Goal: Information Seeking & Learning: Learn about a topic

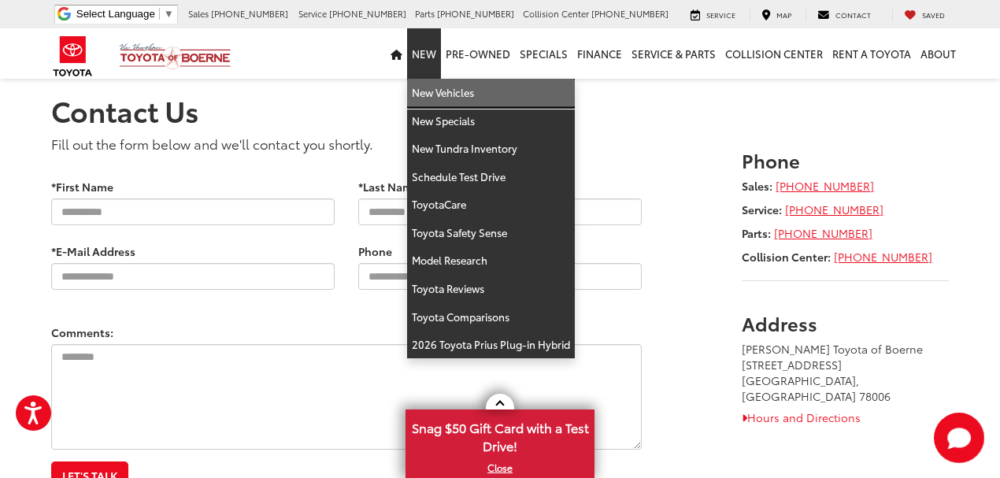
click at [438, 89] on link "New Vehicles" at bounding box center [491, 93] width 168 height 28
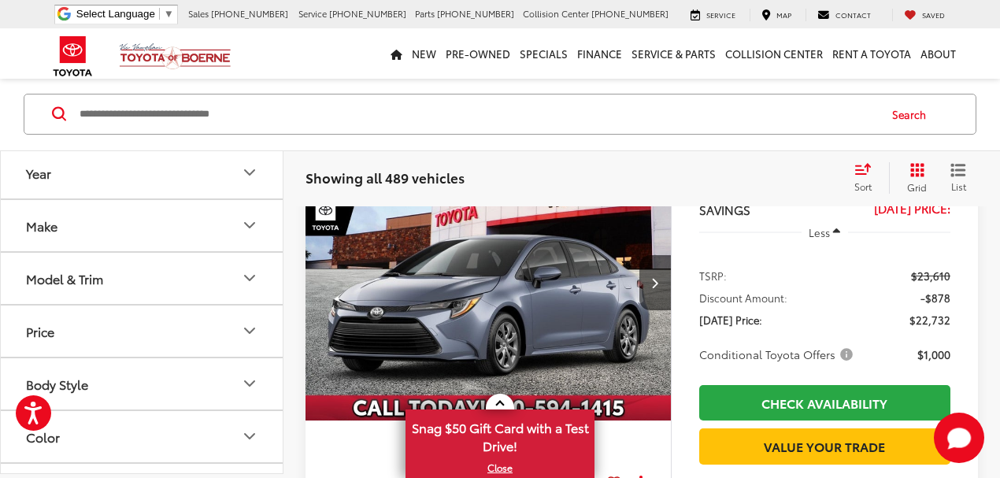
scroll to position [210, 0]
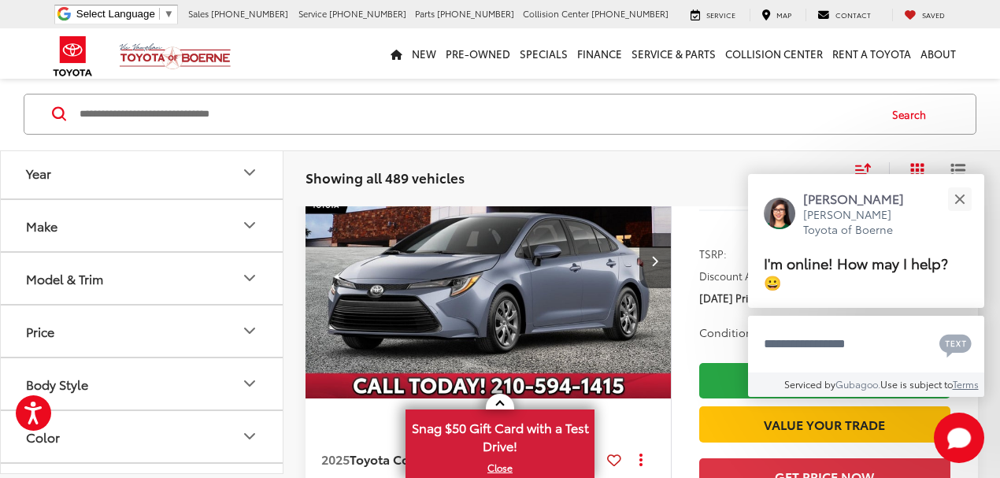
click at [180, 230] on button "Make" at bounding box center [143, 225] width 284 height 51
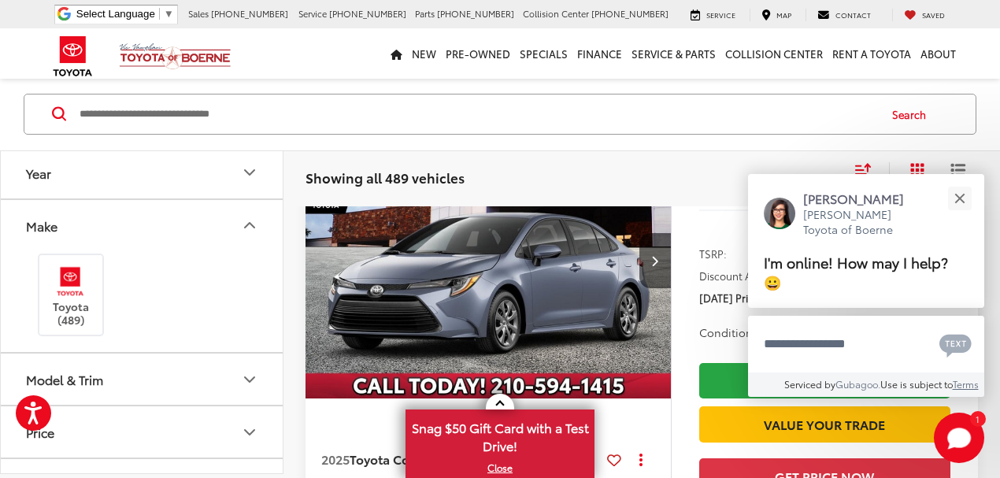
click at [180, 230] on button "Make" at bounding box center [143, 225] width 284 height 51
click at [159, 272] on button "Model & Trim" at bounding box center [143, 278] width 284 height 51
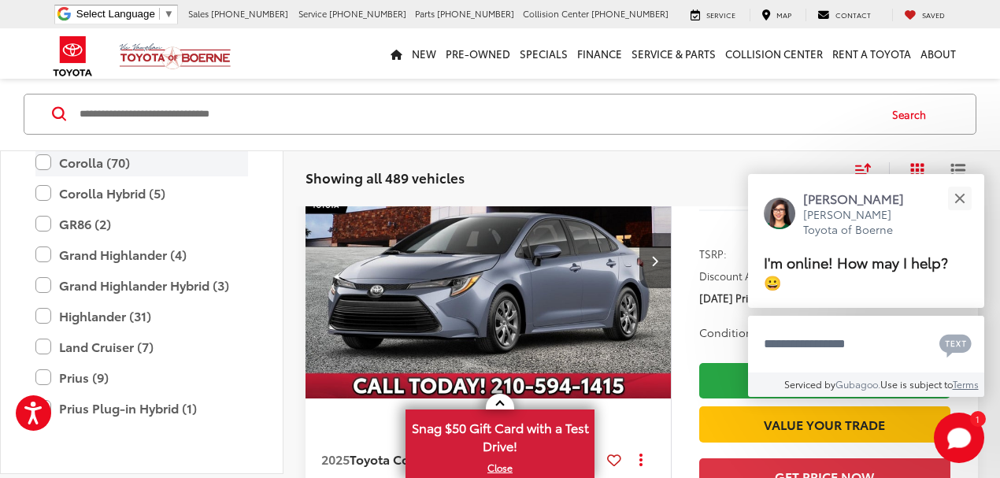
scroll to position [306, 0]
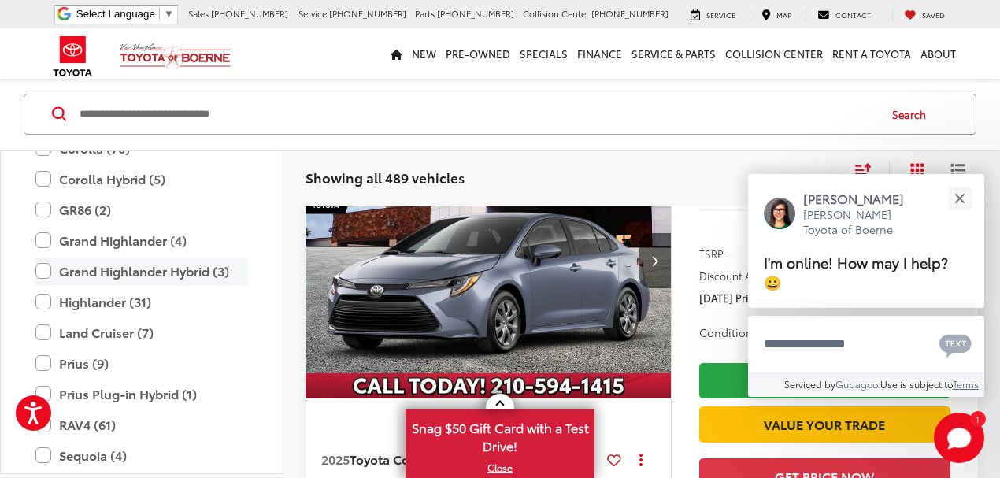
click at [112, 268] on label "Grand Highlander Hybrid (3)" at bounding box center [141, 272] width 213 height 28
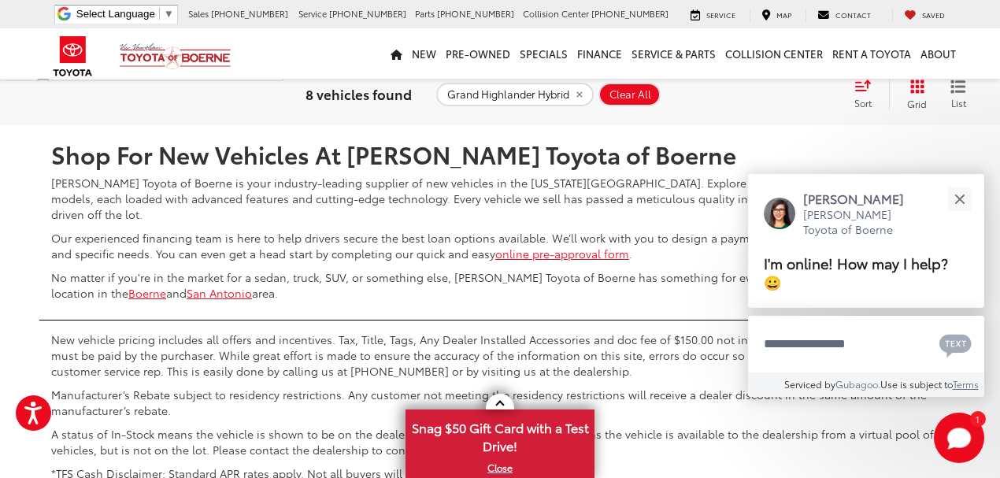
scroll to position [5113, 0]
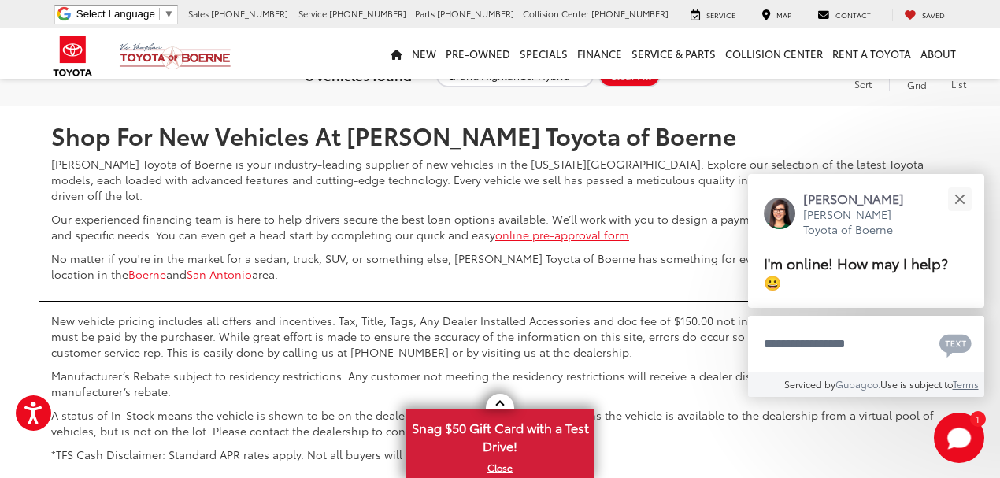
drag, startPoint x: 362, startPoint y: 366, endPoint x: 267, endPoint y: 359, distance: 95.6
click at [267, 290] on div "Shop For New Vehicles At [PERSON_NAME] Toyota of Boerne [PERSON_NAME] Toyota of…" at bounding box center [500, 198] width 922 height 184
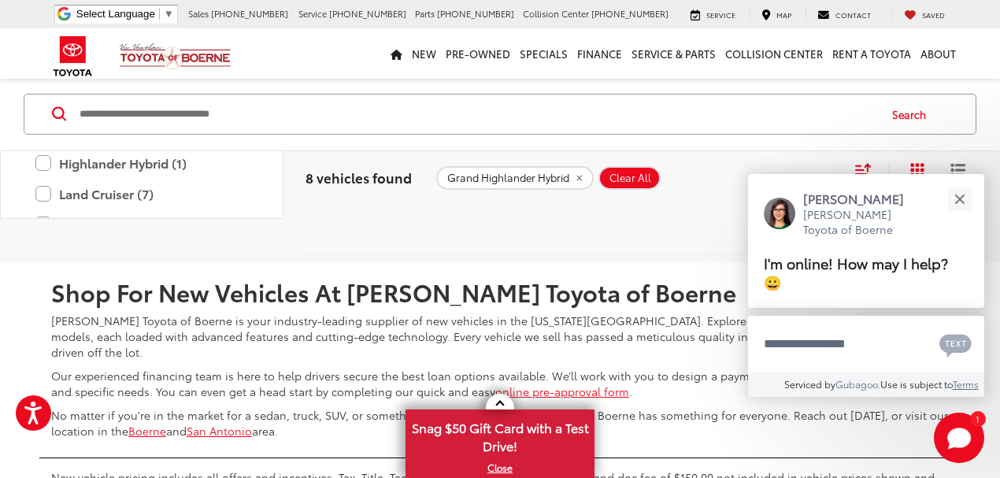
scroll to position [4955, 0]
